Goal: Task Accomplishment & Management: Use online tool/utility

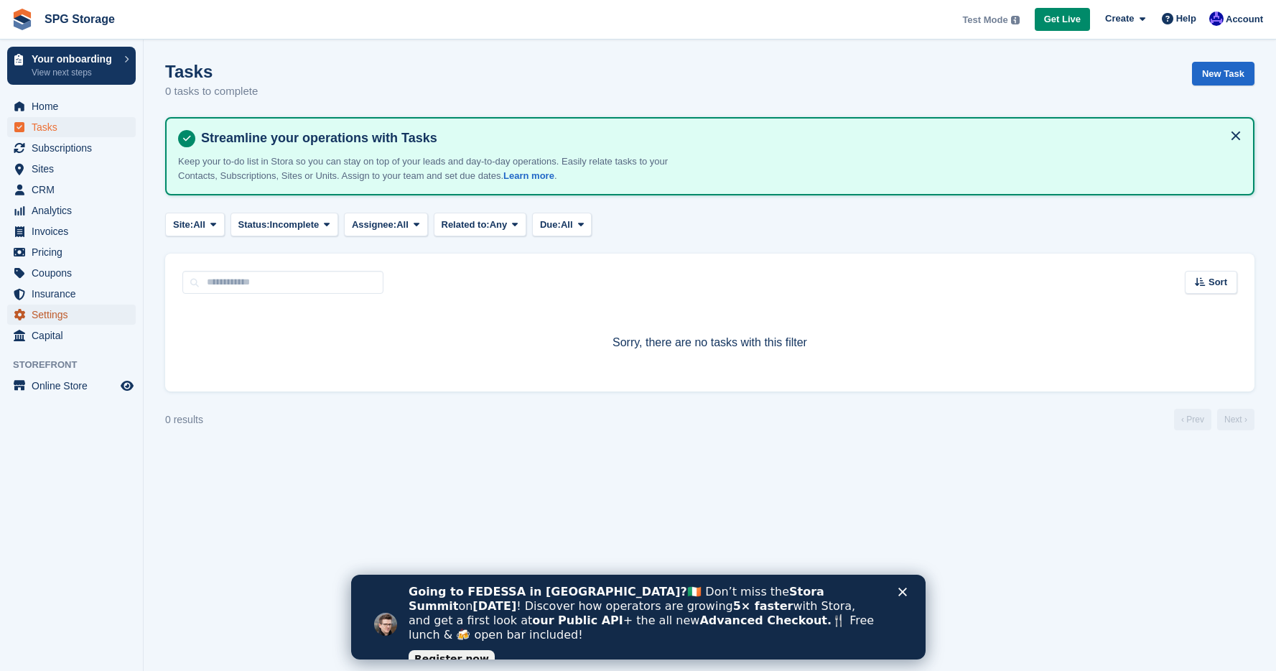
click at [47, 322] on span "Settings" at bounding box center [75, 314] width 86 height 20
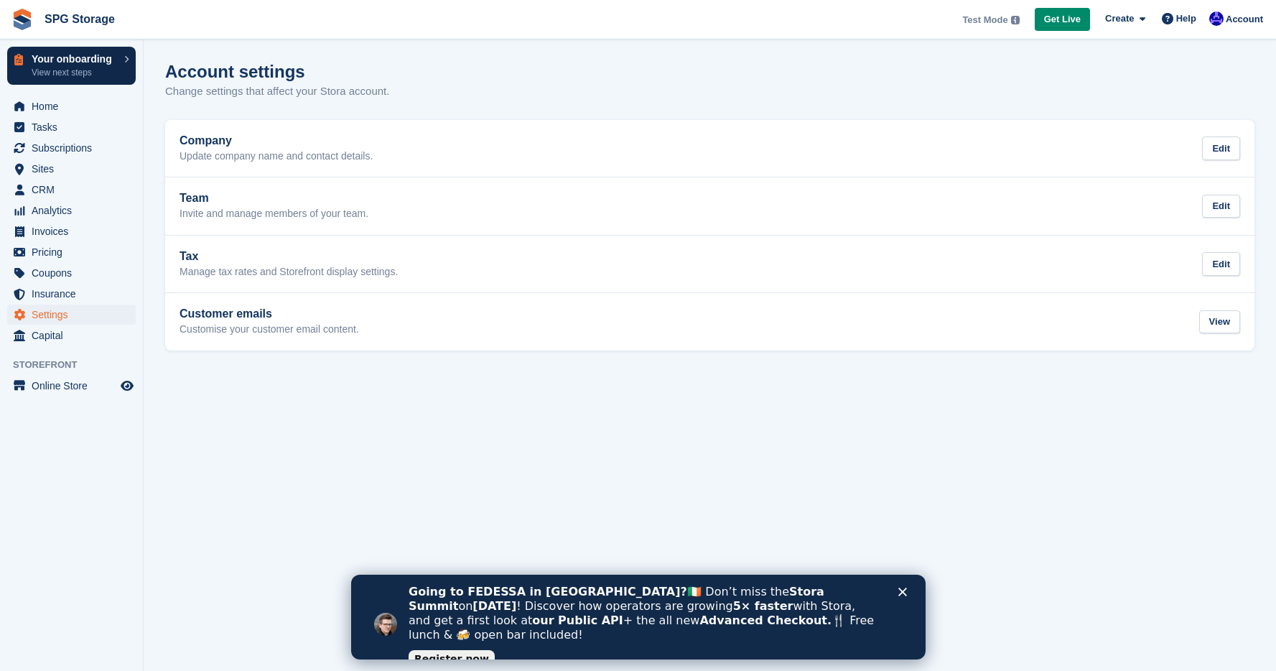
click at [123, 60] on link "Your onboarding View next steps" at bounding box center [71, 66] width 129 height 38
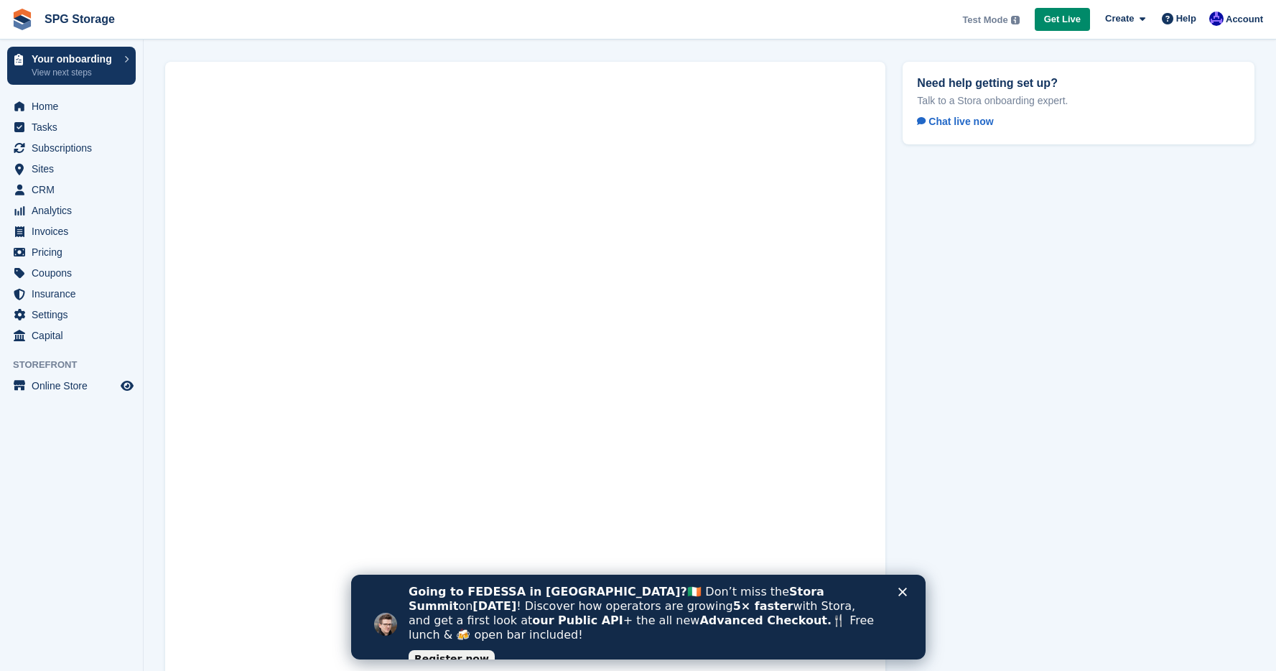
click at [971, 230] on div "Need help getting set up? Talk to a Stora onboarding expert. Chat live now" at bounding box center [1078, 397] width 369 height 688
click at [1189, 20] on span "Help" at bounding box center [1186, 18] width 20 height 14
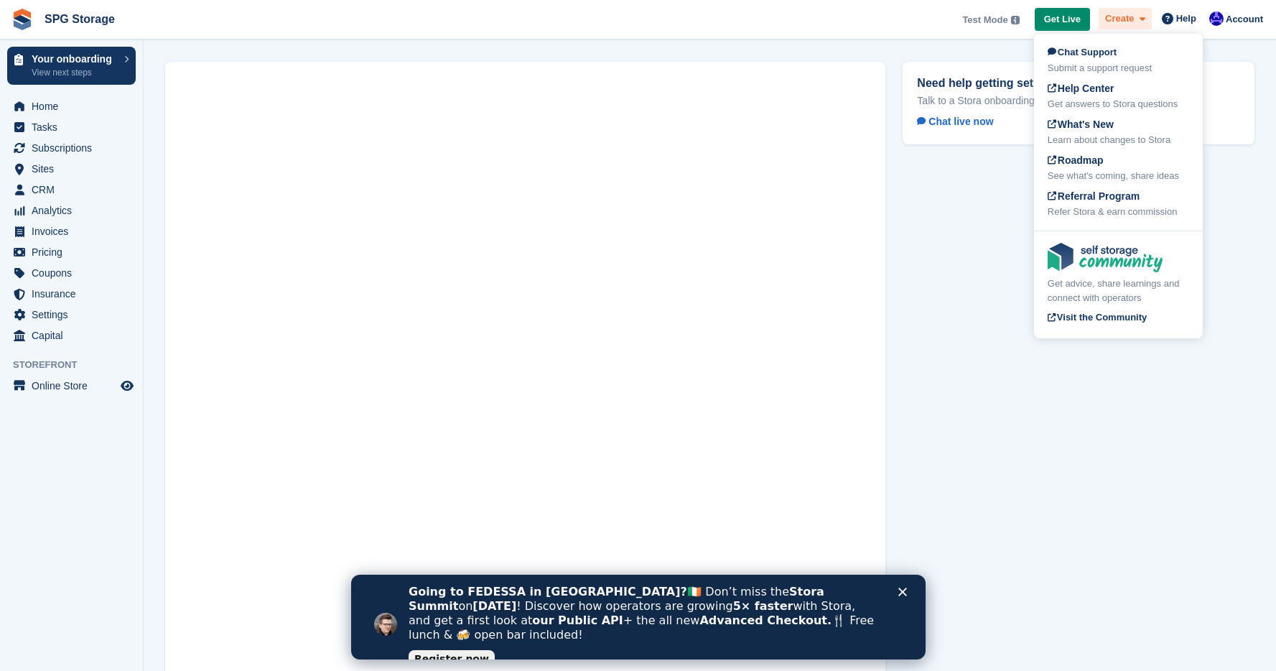
click at [1139, 21] on icon at bounding box center [1142, 18] width 6 height 9
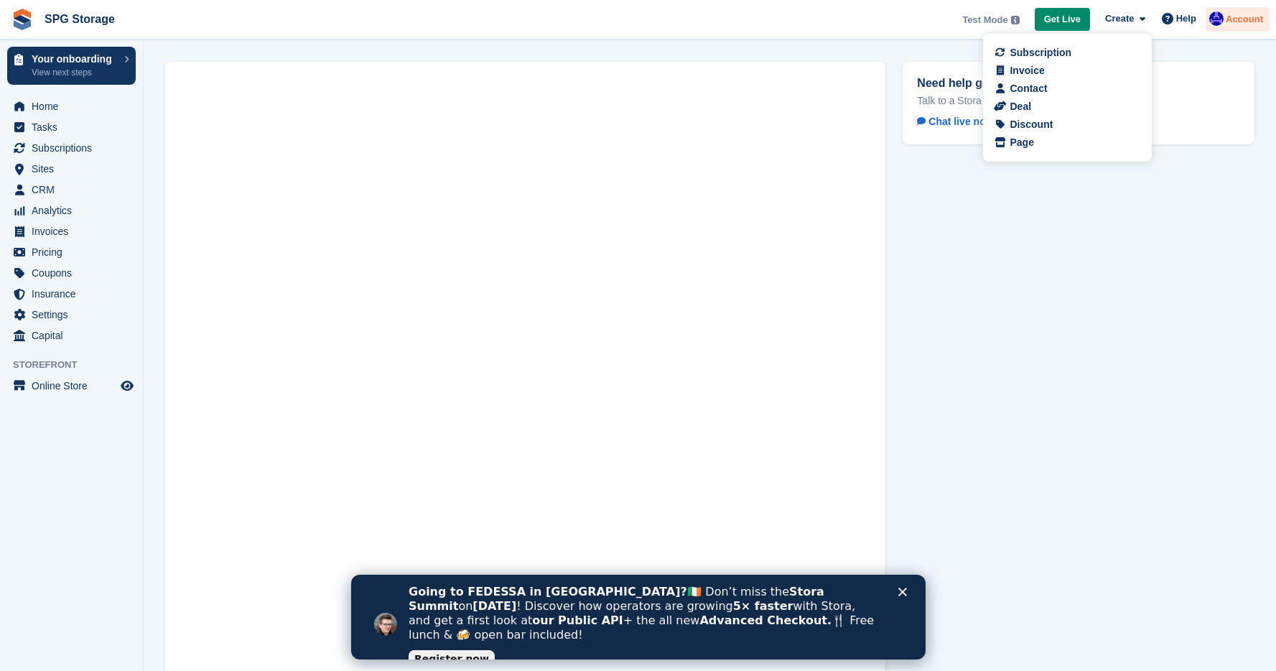
click at [1233, 19] on span "Account" at bounding box center [1243, 19] width 37 height 14
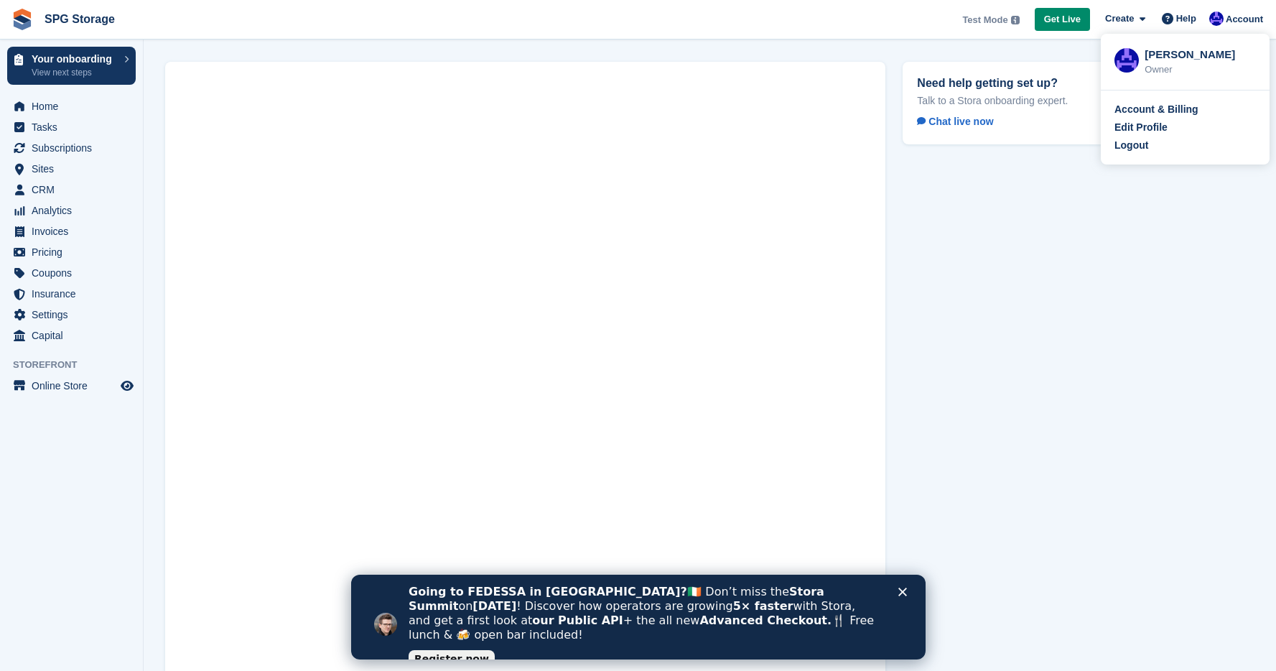
click at [1073, 262] on div "Need help getting set up? Talk to a Stora onboarding expert. Chat live now" at bounding box center [1078, 397] width 369 height 688
click at [55, 314] on span "Settings" at bounding box center [75, 314] width 86 height 20
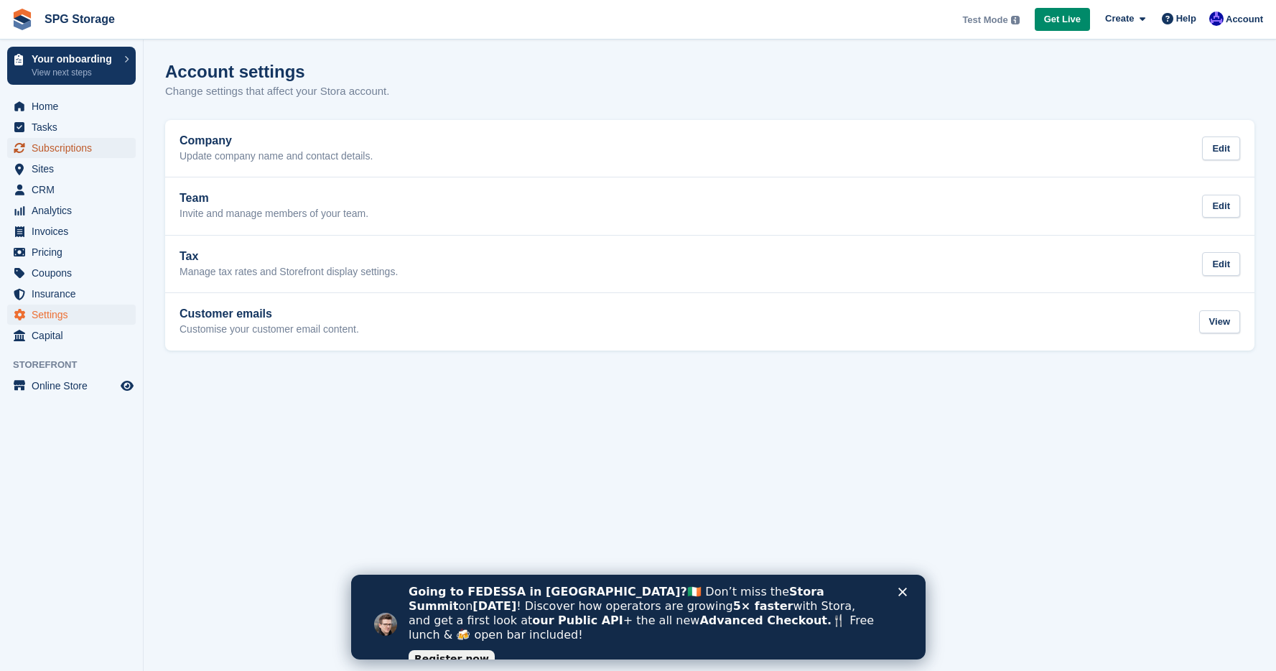
click at [48, 144] on span "Subscriptions" at bounding box center [75, 148] width 86 height 20
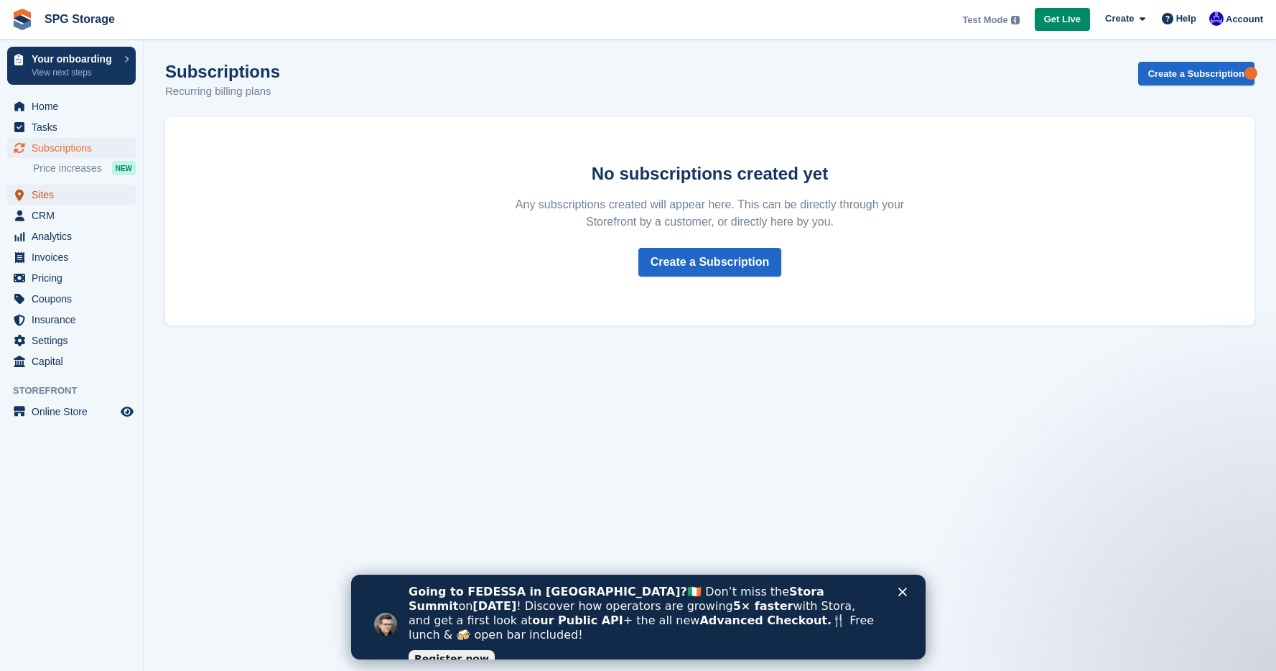
click at [55, 199] on span "Sites" at bounding box center [75, 194] width 86 height 20
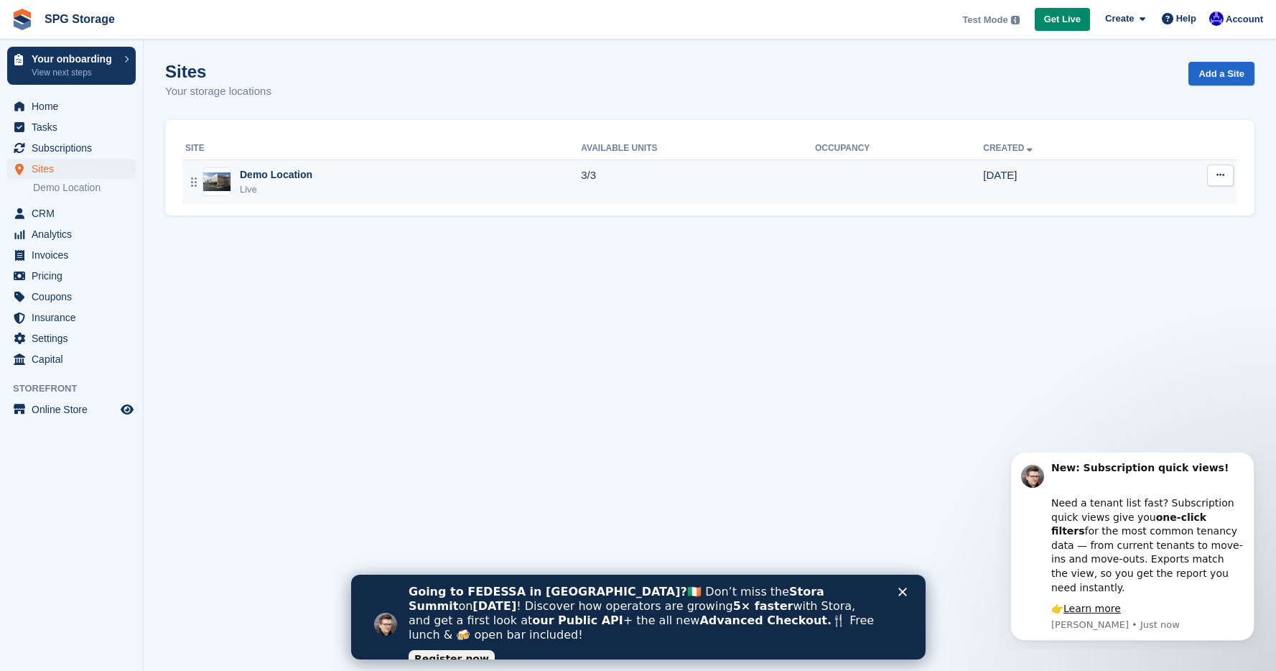
click at [210, 183] on img at bounding box center [216, 181] width 27 height 19
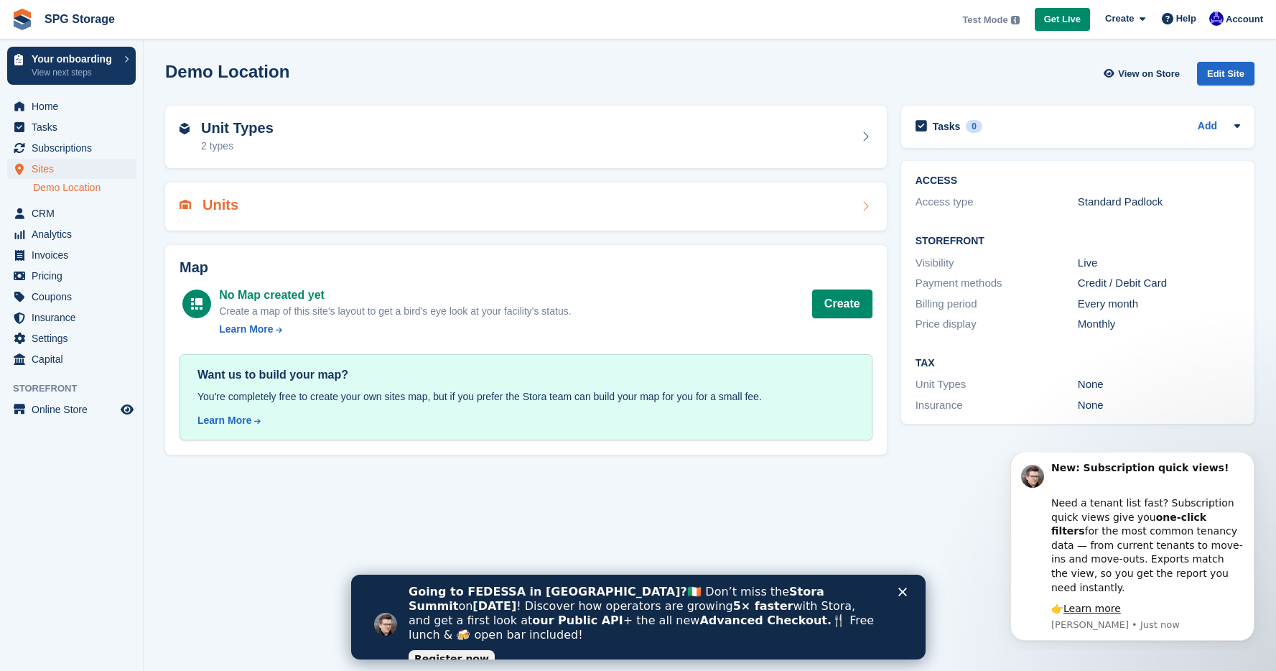
click at [225, 199] on h2 "Units" at bounding box center [220, 205] width 36 height 17
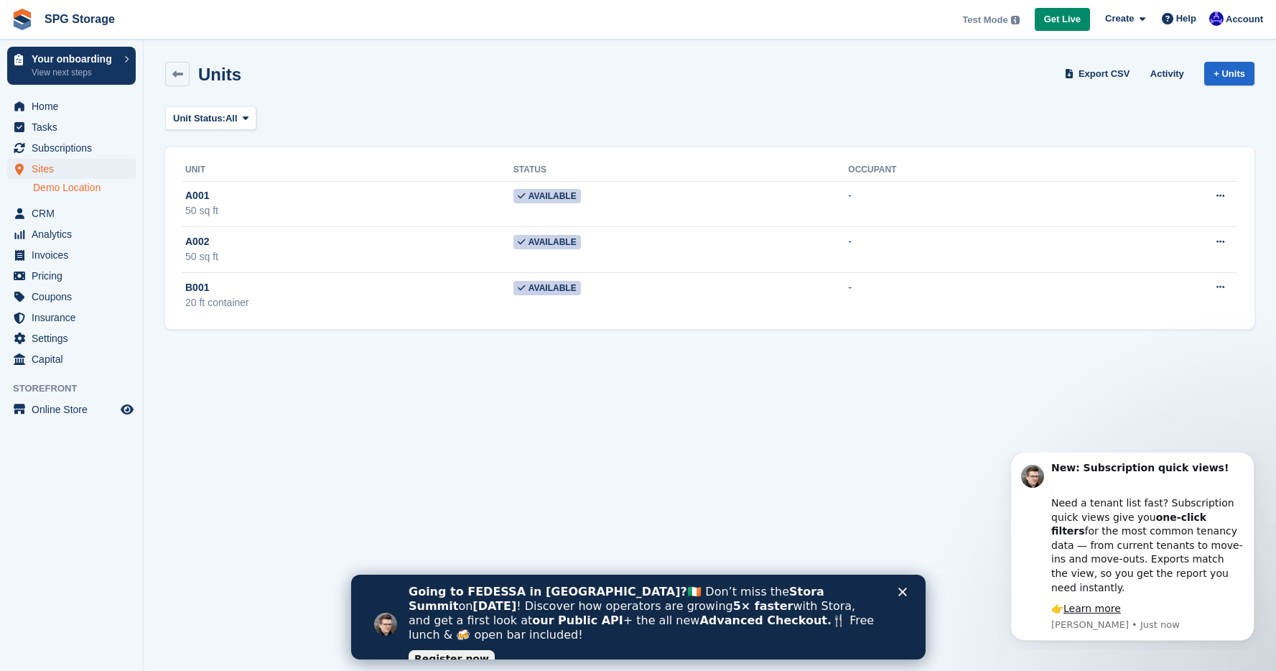
click at [30, 23] on img at bounding box center [22, 20] width 22 height 22
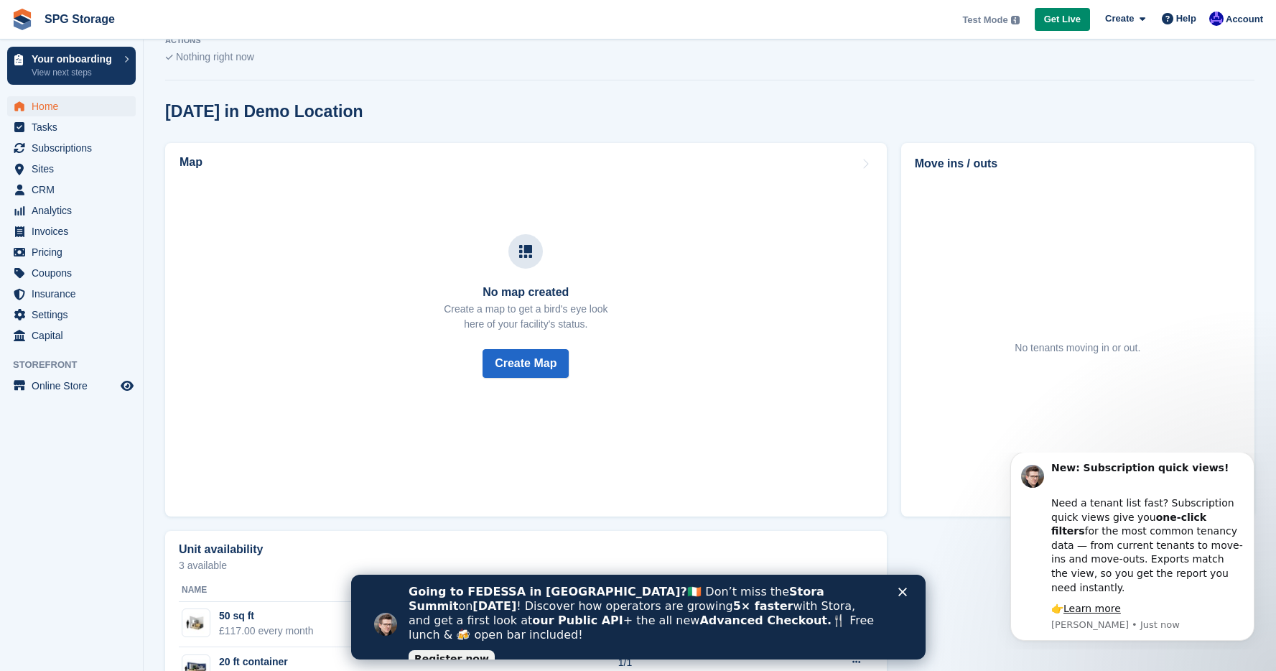
scroll to position [349, 0]
click at [38, 126] on span "Tasks" at bounding box center [75, 127] width 86 height 20
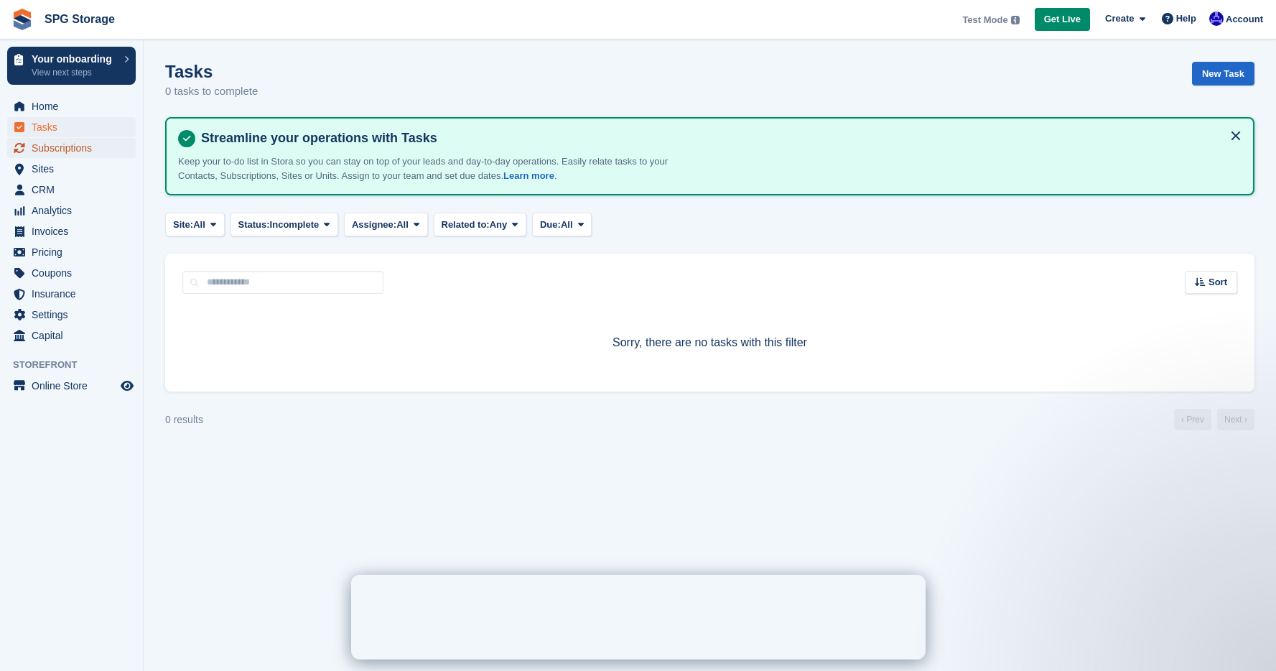
click at [58, 150] on span "Subscriptions" at bounding box center [75, 148] width 86 height 20
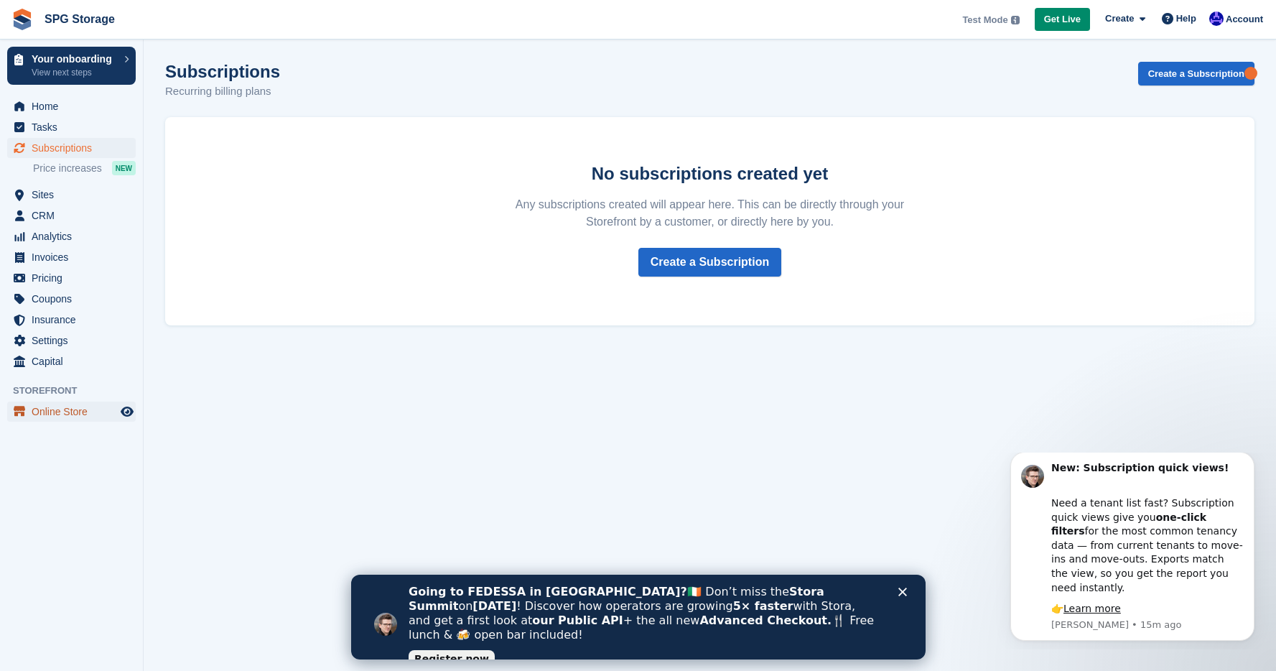
click at [67, 415] on span "Online Store" at bounding box center [75, 411] width 86 height 20
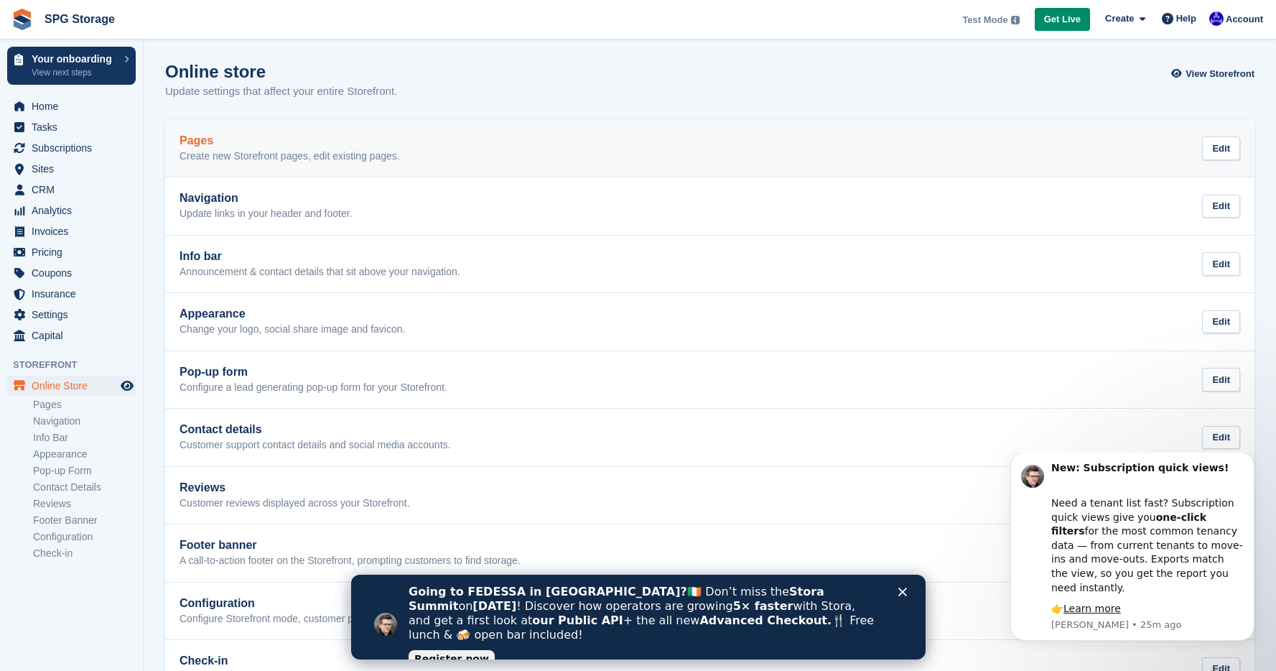
click at [326, 150] on p "Create new Storefront pages, edit existing pages." at bounding box center [289, 156] width 220 height 13
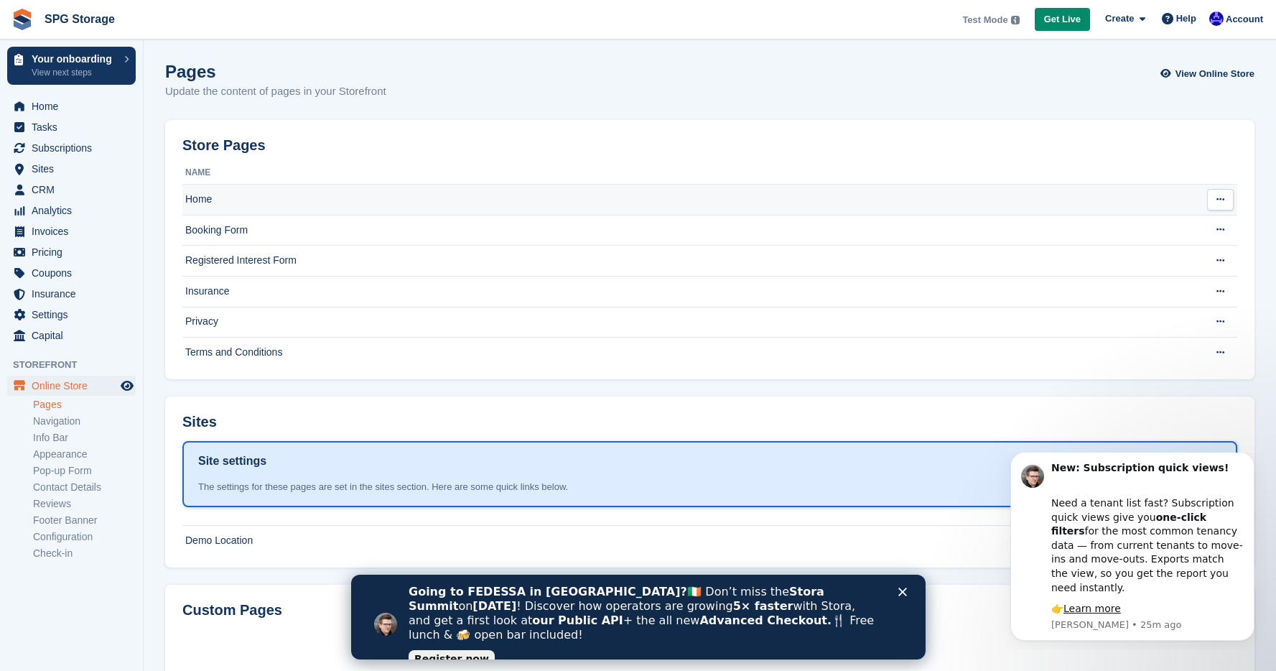
click at [227, 202] on td "Home" at bounding box center [683, 199] width 1002 height 31
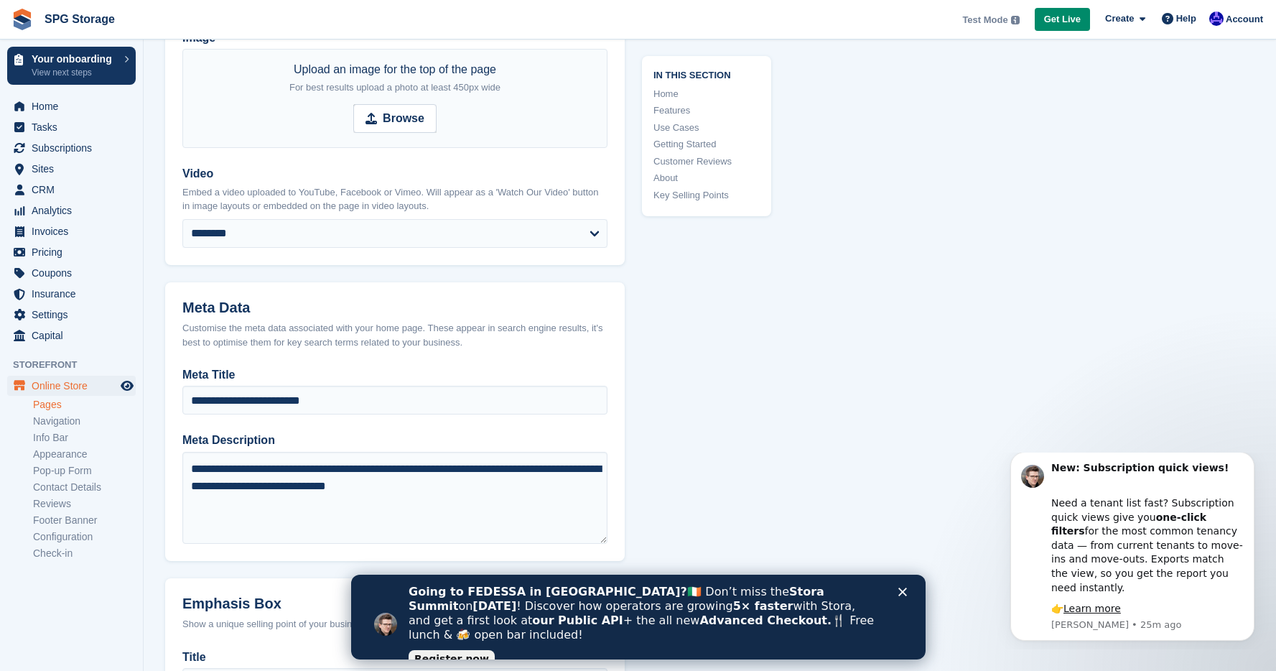
scroll to position [424, 0]
